Goal: Information Seeking & Learning: Check status

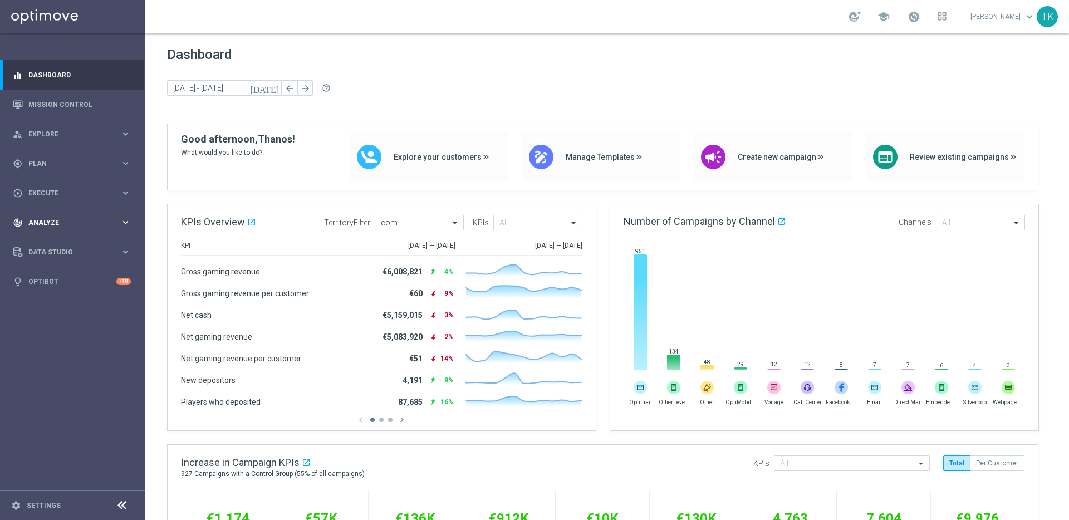
click at [63, 222] on span "Analyze" at bounding box center [74, 222] width 92 height 7
click at [54, 243] on link "Customer 360" at bounding box center [72, 245] width 87 height 9
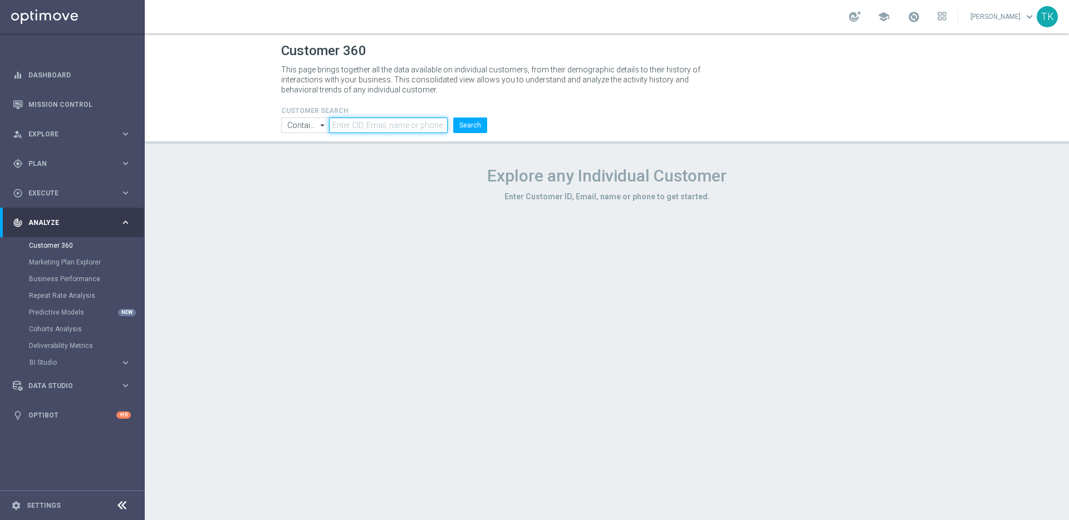
click at [374, 127] on input "text" at bounding box center [388, 125] width 119 height 16
paste input "222262698"
type input "222262698"
click at [458, 126] on button "Search" at bounding box center [470, 125] width 34 height 16
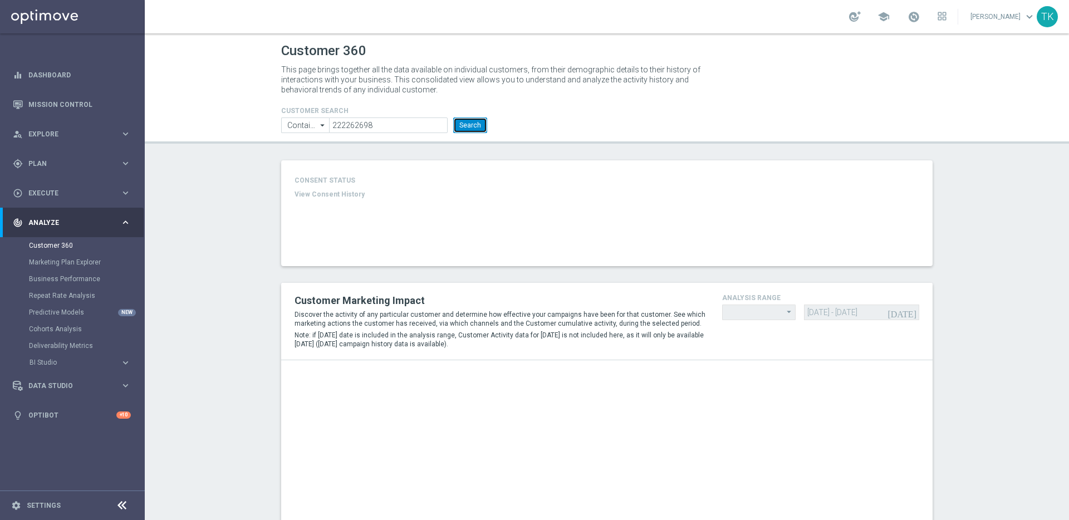
type input "Last 30 days"
type input "Deposit Amount"
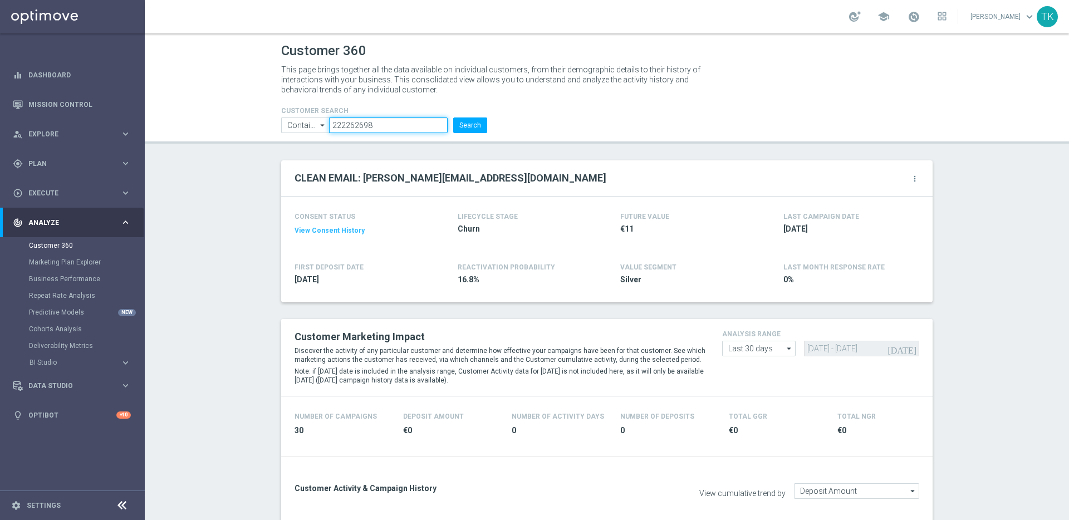
click at [353, 124] on input "222262698" at bounding box center [388, 125] width 119 height 16
paste input "10440190"
click at [470, 124] on button "Search" at bounding box center [470, 125] width 34 height 16
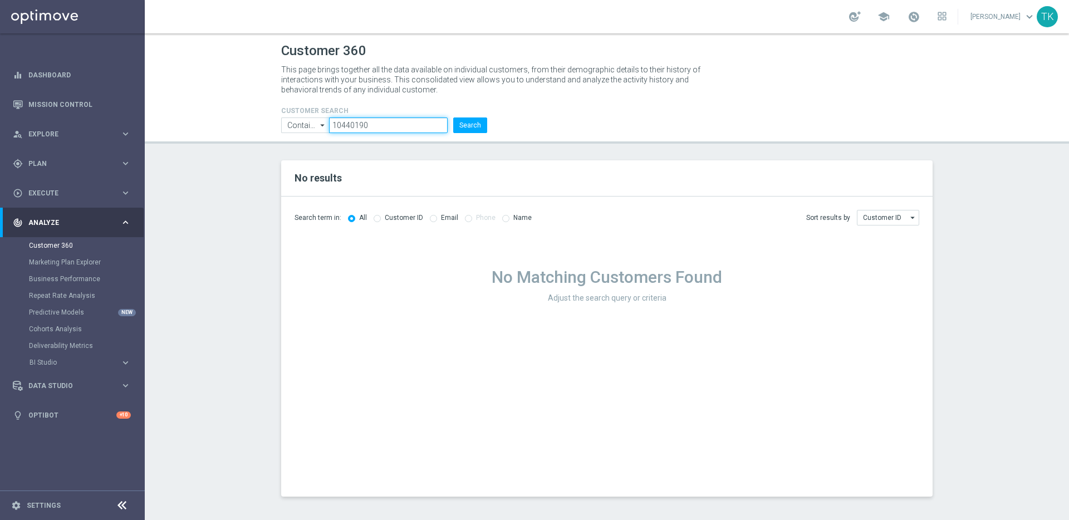
click at [363, 129] on input "10440190" at bounding box center [388, 125] width 119 height 16
paste input "9236648"
type input "9236648"
click at [472, 124] on button "Search" at bounding box center [470, 125] width 34 height 16
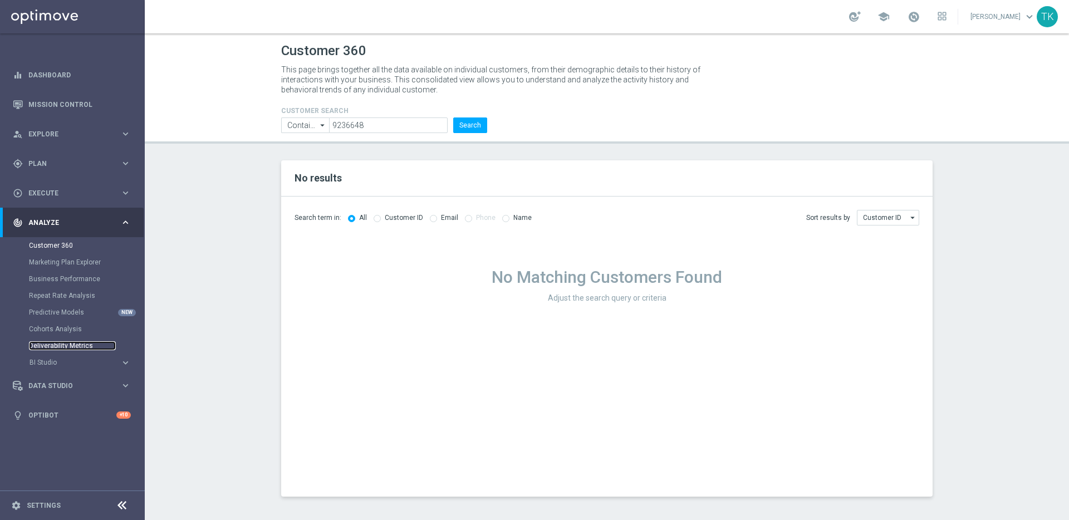
click at [71, 349] on link "Deliverability Metrics" at bounding box center [72, 345] width 87 height 9
